Goal: Check status: Check status

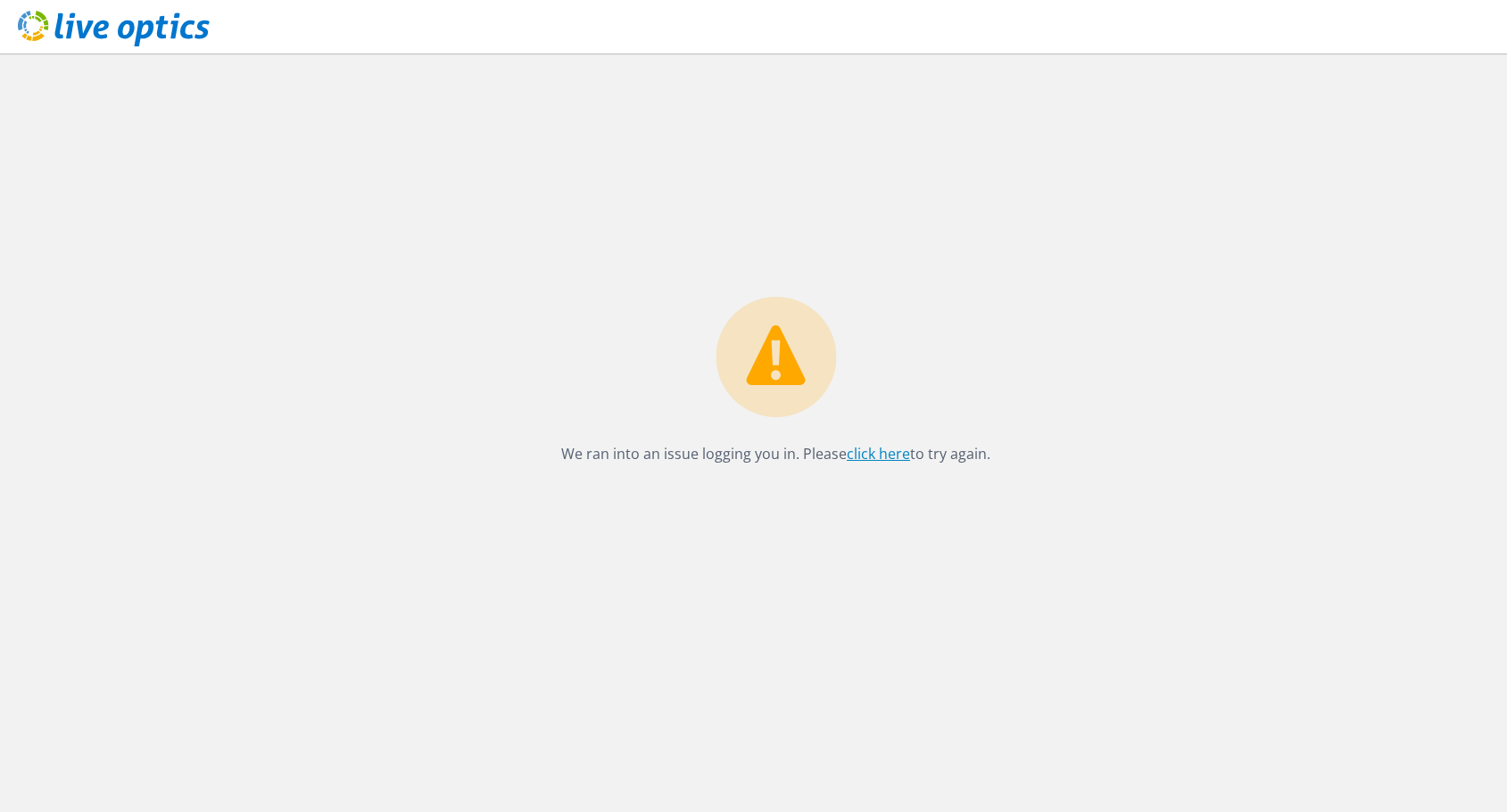
click at [853, 451] on link "click here" at bounding box center [878, 454] width 63 height 20
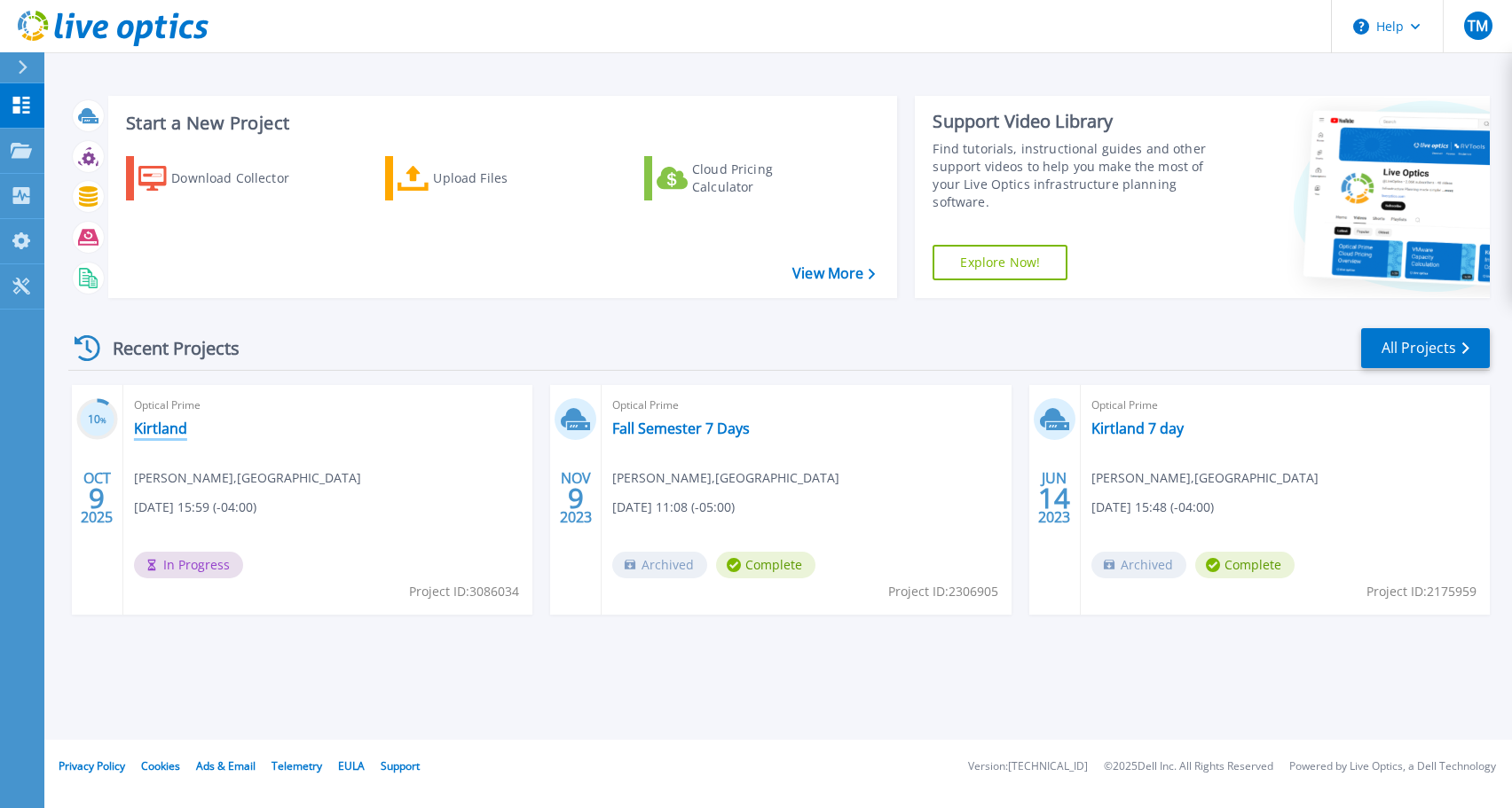
click at [151, 426] on link "Kirtland" at bounding box center [160, 428] width 53 height 18
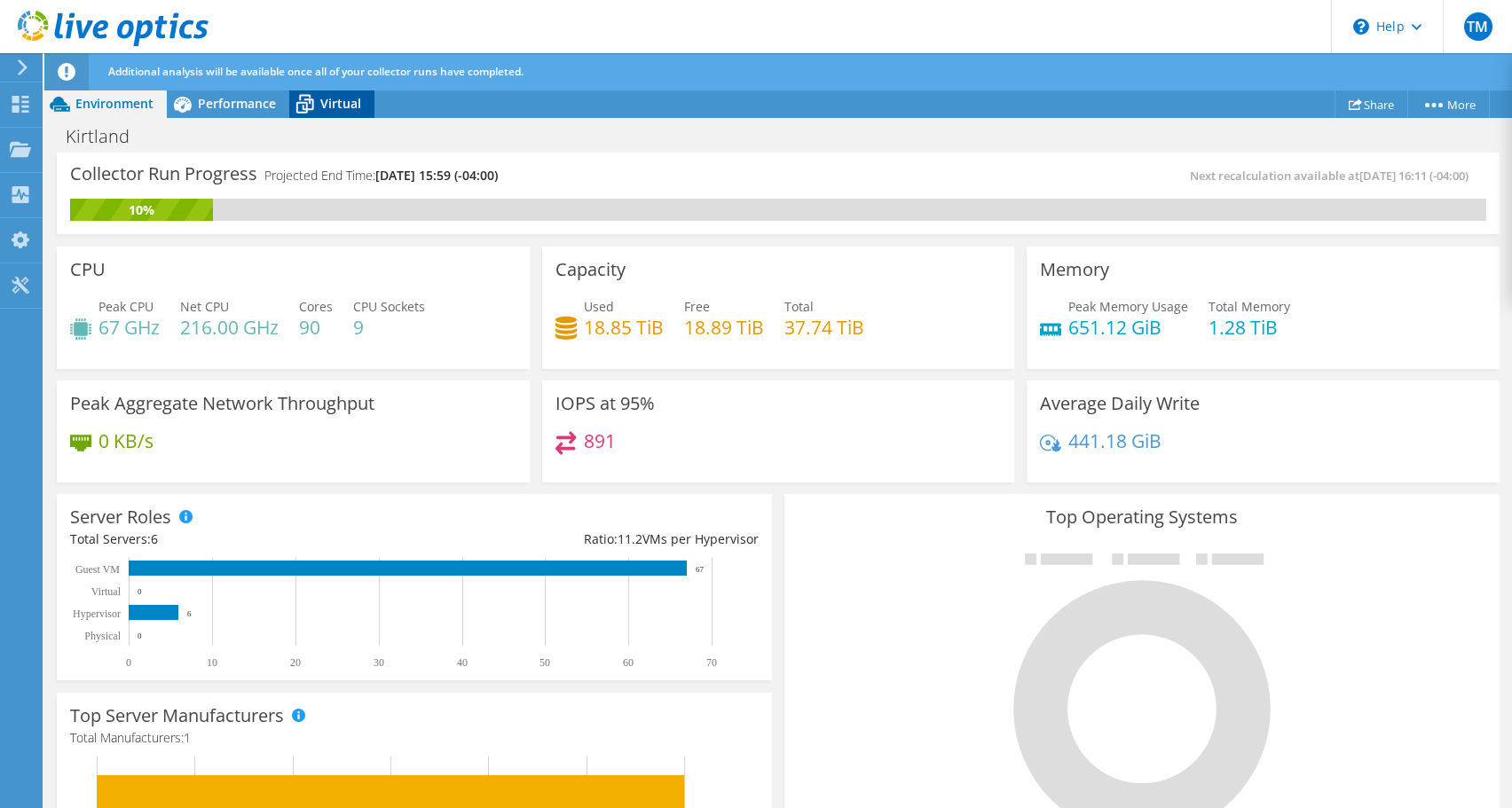
click at [328, 101] on span "Virtual" at bounding box center [341, 104] width 41 height 17
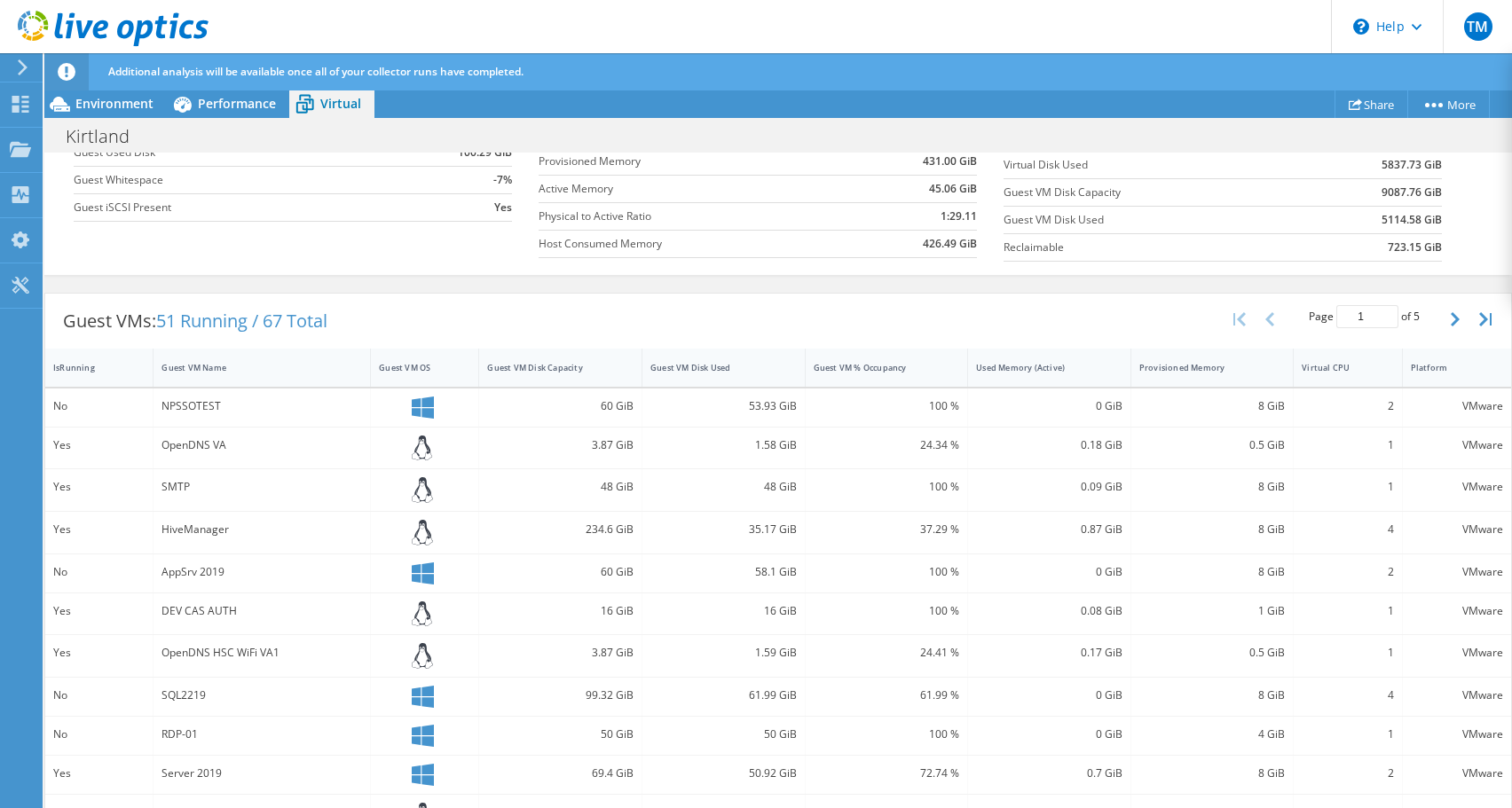
scroll to position [301, 0]
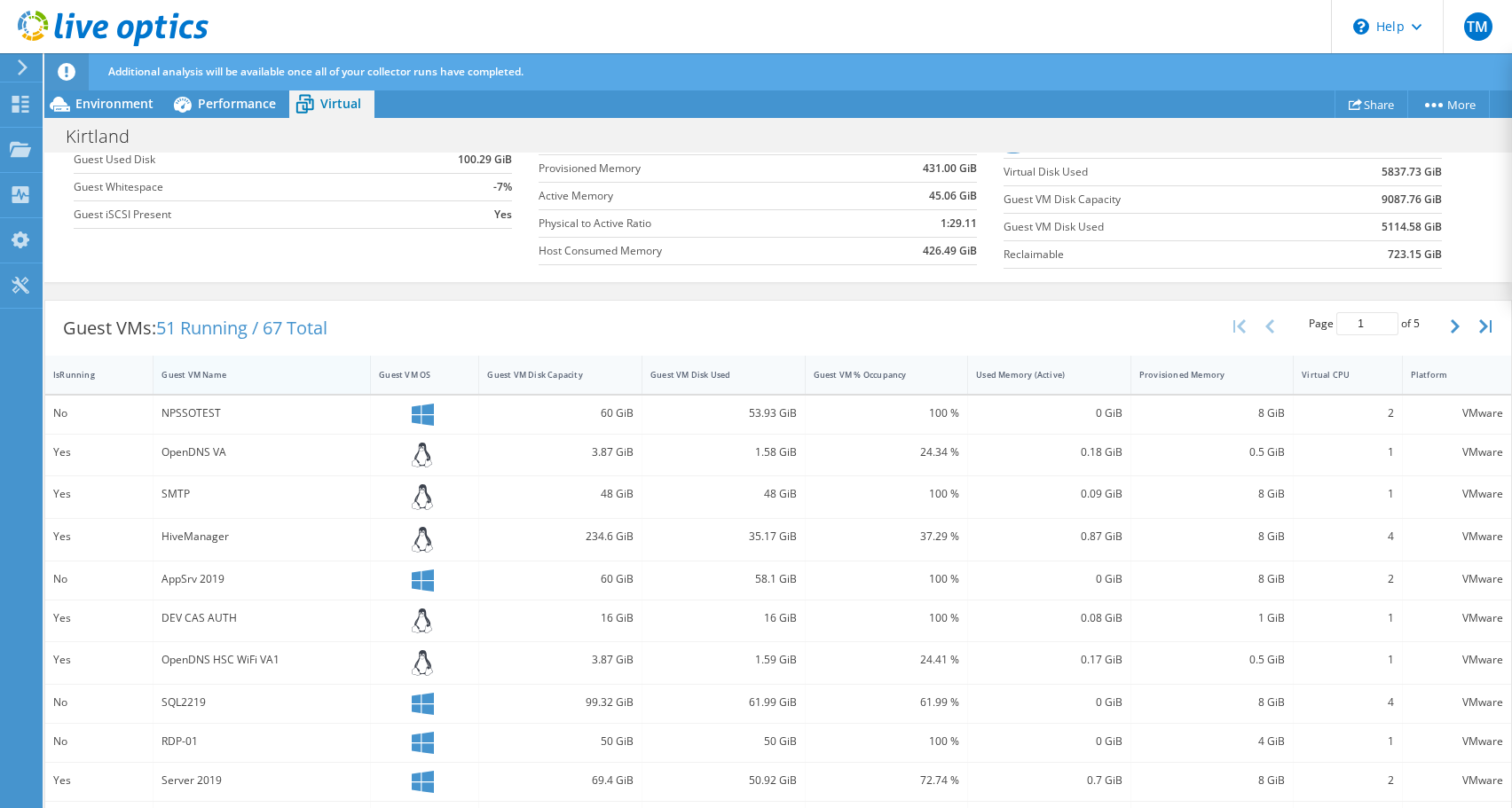
click at [183, 370] on div "Guest VM Name" at bounding box center [252, 375] width 180 height 11
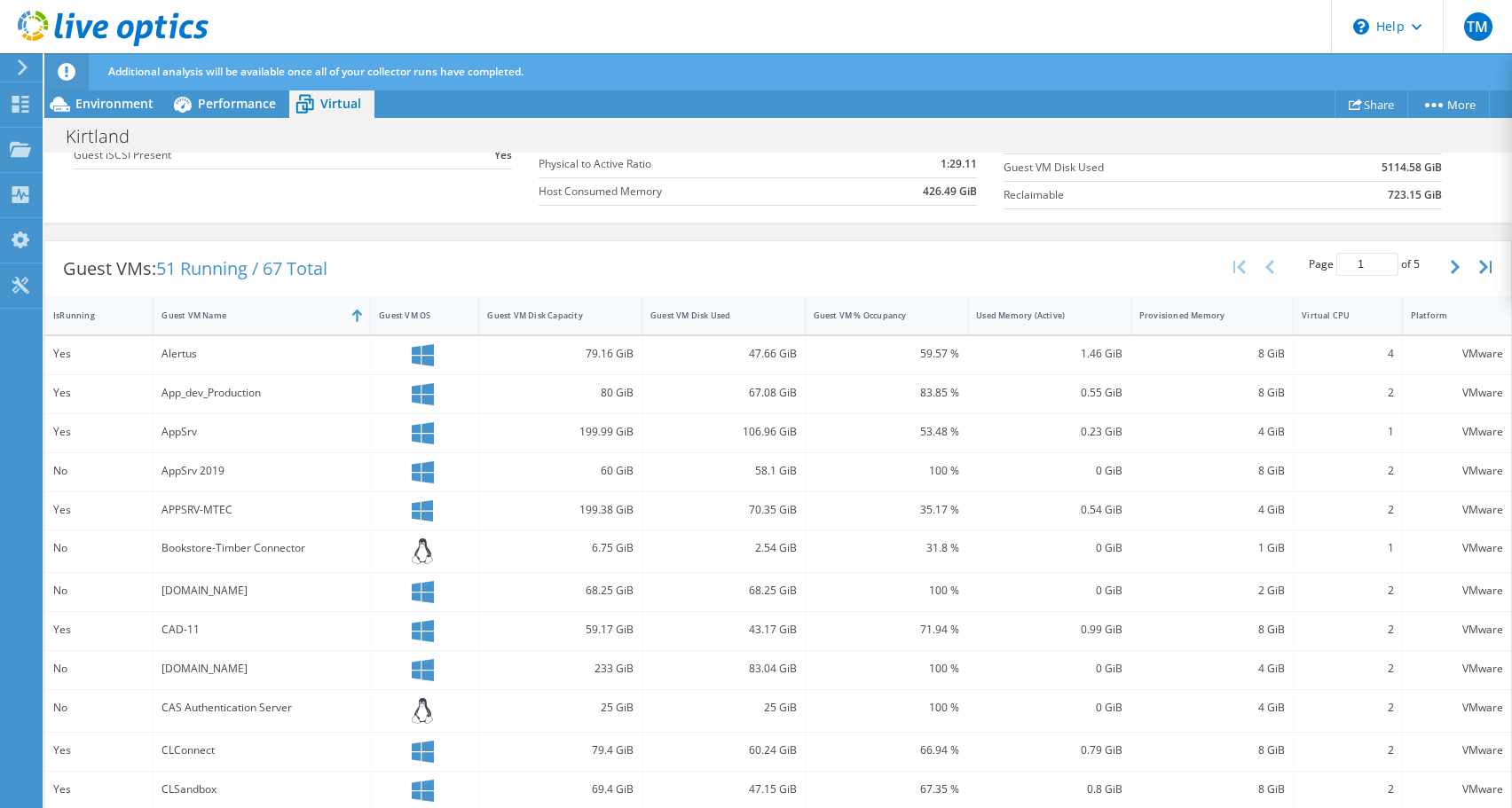
scroll to position [0, 0]
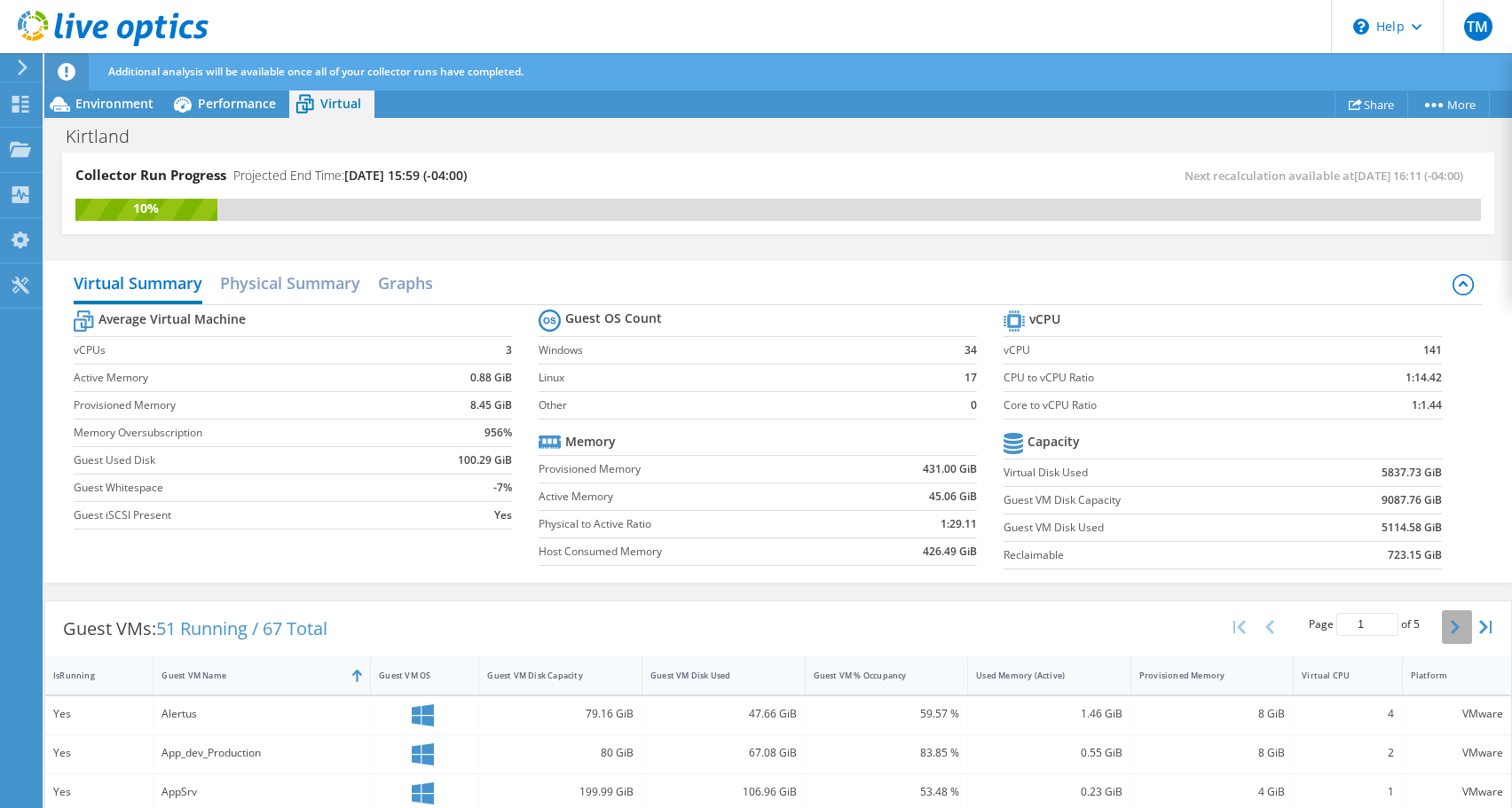
click at [1451, 631] on icon "button" at bounding box center [1455, 627] width 8 height 14
type input "2"
click at [108, 97] on span "Environment" at bounding box center [115, 104] width 79 height 17
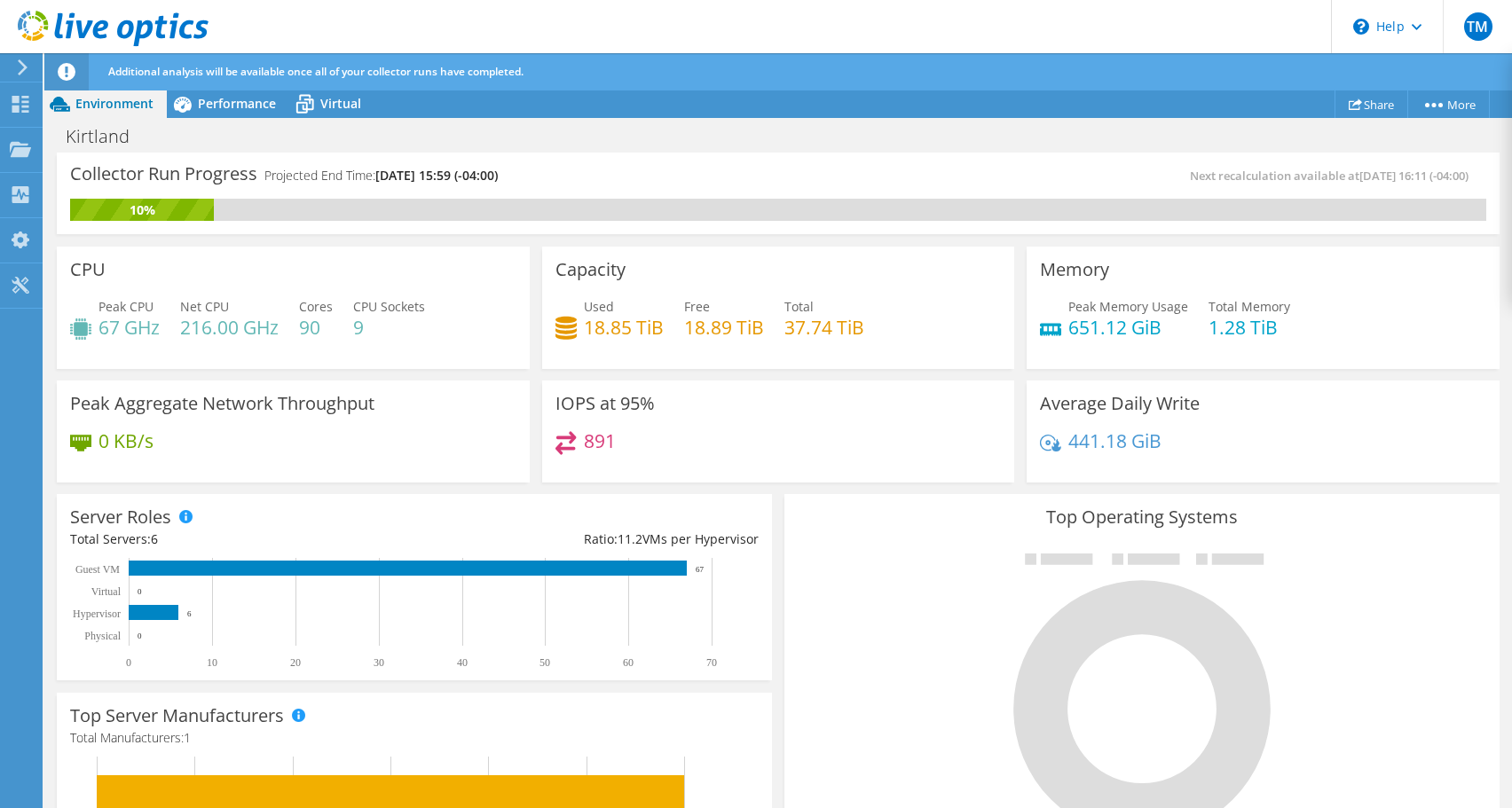
click at [782, 180] on div "Next recalculation available at [DATE] 16:11 (-04:00)" at bounding box center [1131, 176] width 708 height 21
click at [15, 99] on use at bounding box center [21, 104] width 17 height 17
